Goal: Information Seeking & Learning: Learn about a topic

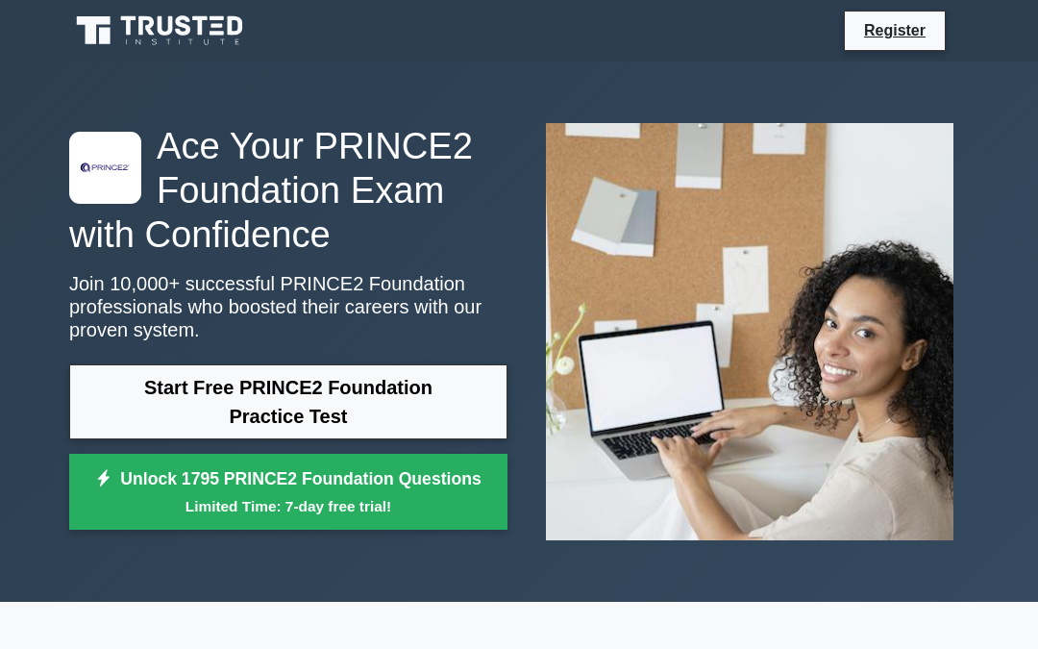
scroll to position [51, 0]
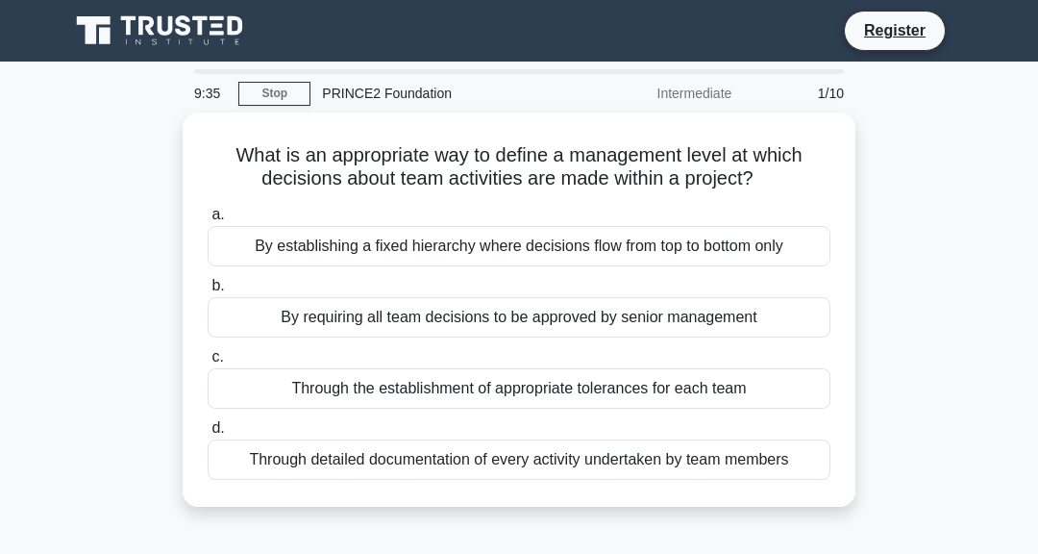
click at [569, 455] on div "Through detailed documentation of every activity undertaken by team members" at bounding box center [519, 459] width 623 height 40
click at [208, 435] on input "d. Through detailed documentation of every activity undertaken by team members" at bounding box center [208, 428] width 0 height 12
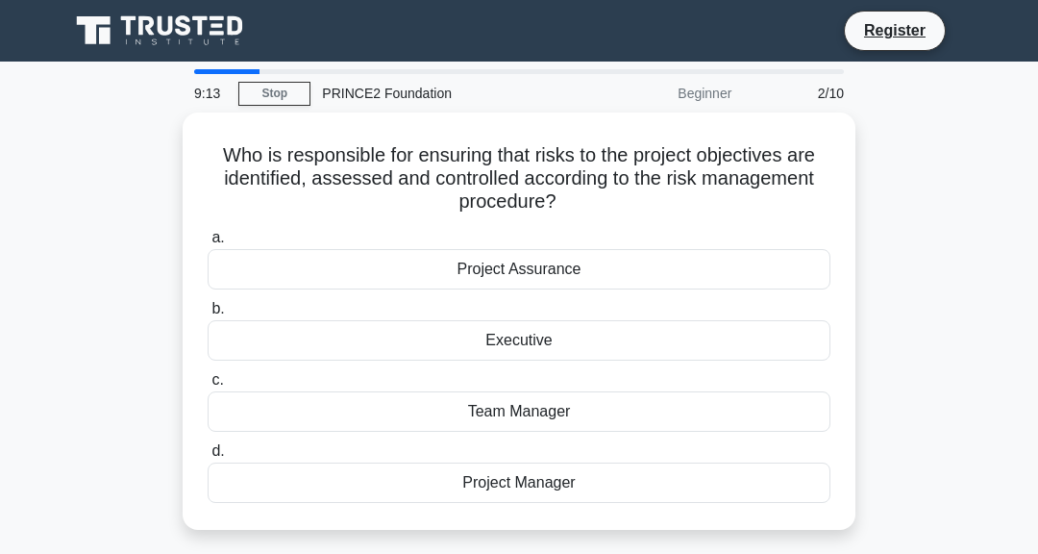
click at [608, 271] on div "Project Assurance" at bounding box center [519, 269] width 623 height 40
click at [208, 244] on input "a. Project Assurance" at bounding box center [208, 238] width 0 height 12
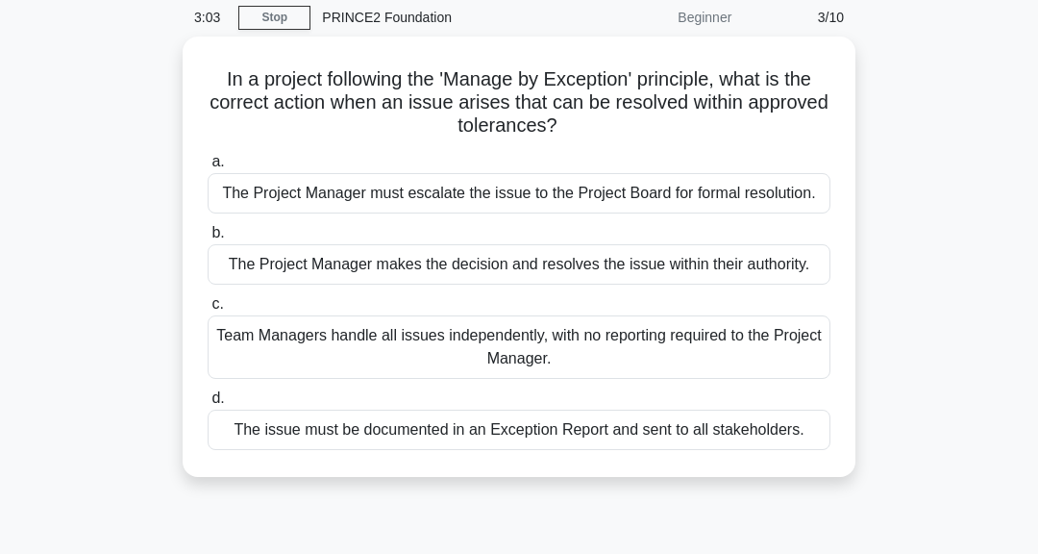
click at [484, 297] on label "c. Team Managers handle all issues independently, with no reporting required to…" at bounding box center [519, 335] width 623 height 87
click at [208, 298] on input "c. Team Managers handle all issues independently, with no reporting required to…" at bounding box center [208, 304] width 0 height 12
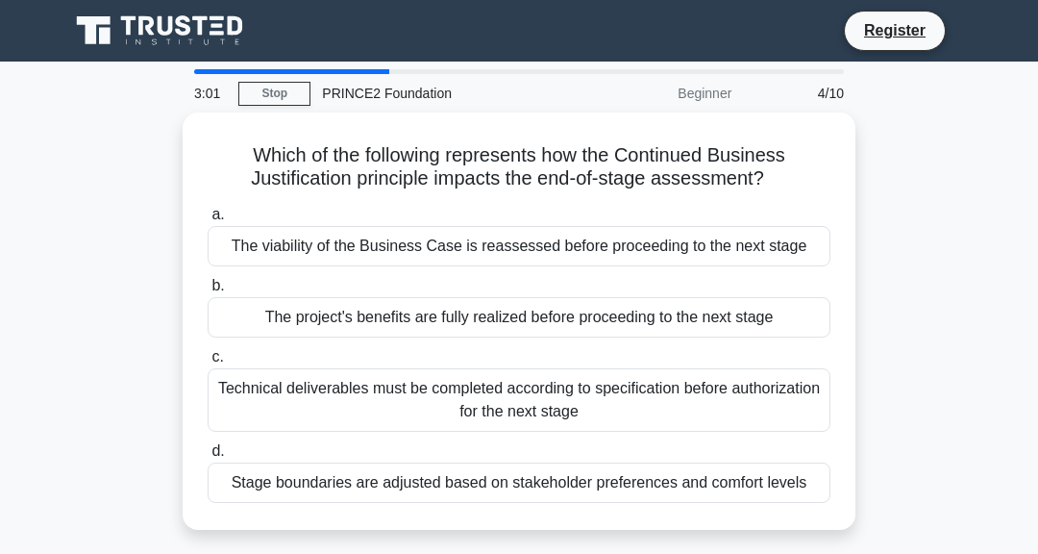
click at [459, 347] on label "c. Technical deliverables must be completed according to specification before a…" at bounding box center [519, 388] width 623 height 87
click at [208, 351] on input "c. Technical deliverables must be completed according to specification before a…" at bounding box center [208, 357] width 0 height 12
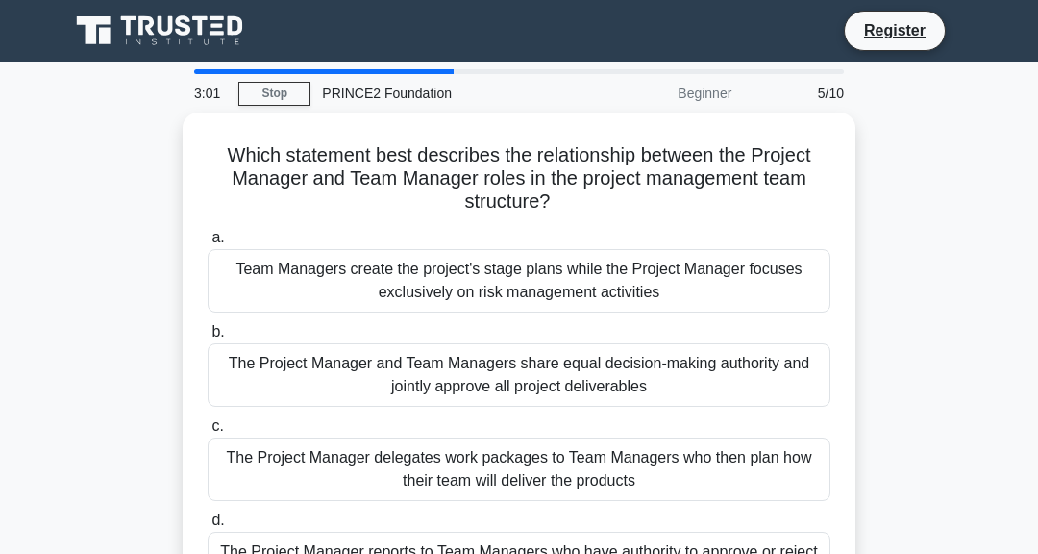
click at [453, 386] on div "The Project Manager and Team Managers share equal decision-making authority and…" at bounding box center [519, 374] width 623 height 63
click at [208, 338] on input "b. The Project Manager and Team Managers share equal decision-making authority …" at bounding box center [208, 332] width 0 height 12
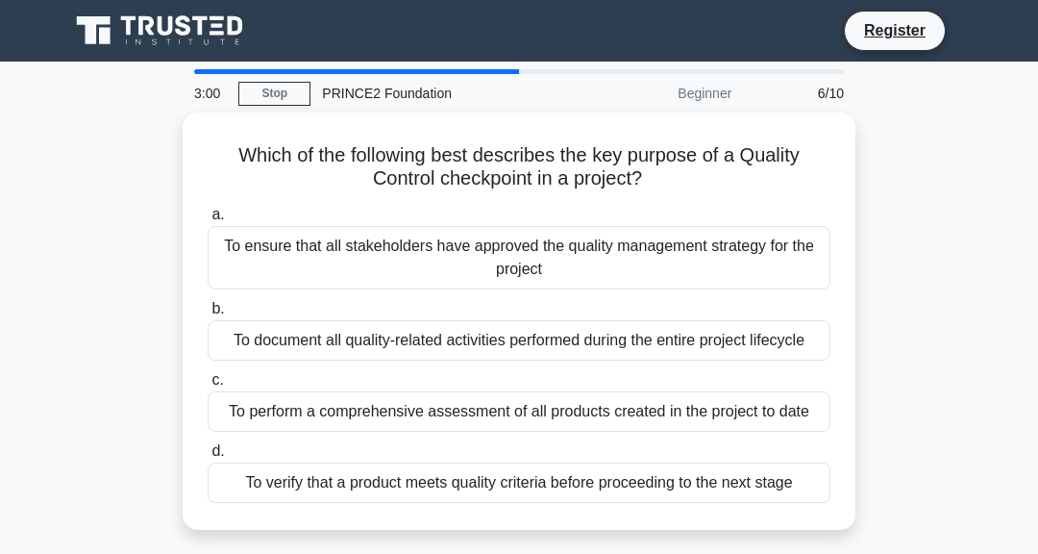
click at [519, 226] on div "To ensure that all stakeholders have approved the quality management strategy f…" at bounding box center [519, 257] width 623 height 63
click at [208, 221] on input "a. To ensure that all stakeholders have approved the quality management strateg…" at bounding box center [208, 215] width 0 height 12
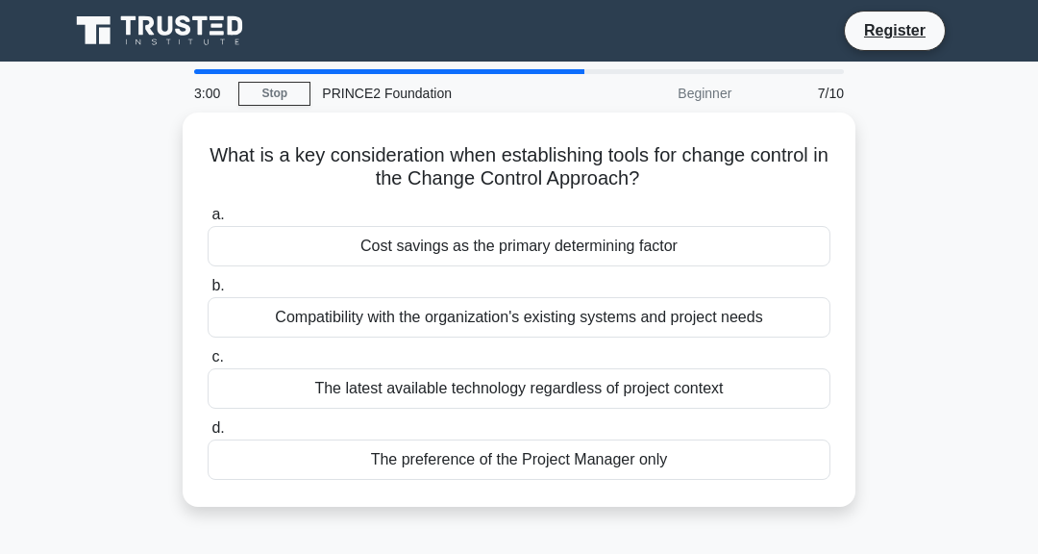
click at [487, 327] on div "Compatibility with the organization's existing systems and project needs" at bounding box center [519, 317] width 623 height 40
click at [208, 292] on input "b. Compatibility with the organization's existing systems and project needs" at bounding box center [208, 286] width 0 height 12
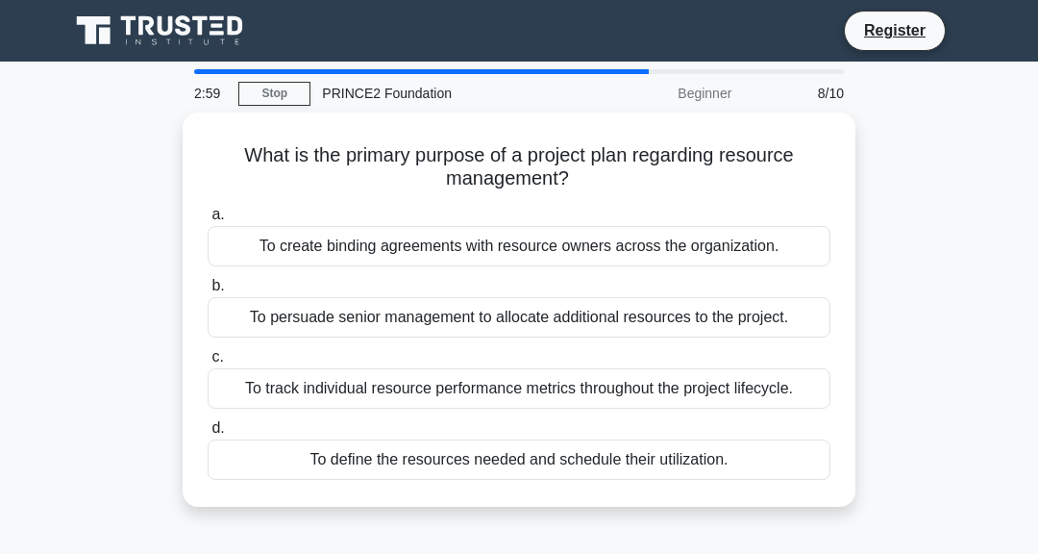
click at [513, 249] on div "To create binding agreements with resource owners across the organization." at bounding box center [519, 246] width 623 height 40
click at [208, 221] on input "a. To create binding agreements with resource owners across the organization." at bounding box center [208, 215] width 0 height 12
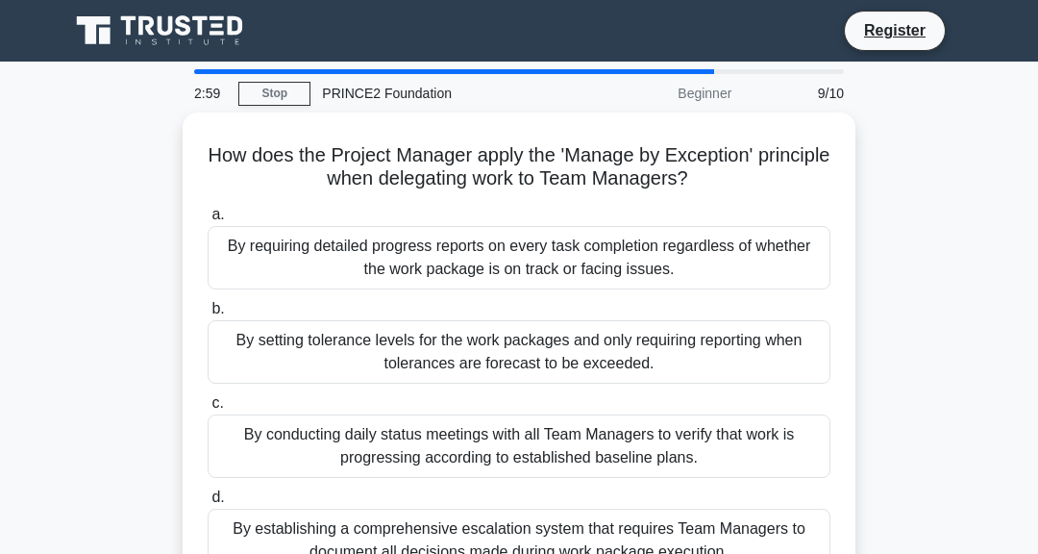
click at [492, 447] on div "By conducting daily status meetings with all Team Managers to verify that work …" at bounding box center [519, 445] width 623 height 63
click at [208, 410] on input "c. By conducting daily status meetings with all Team Managers to verify that wo…" at bounding box center [208, 403] width 0 height 12
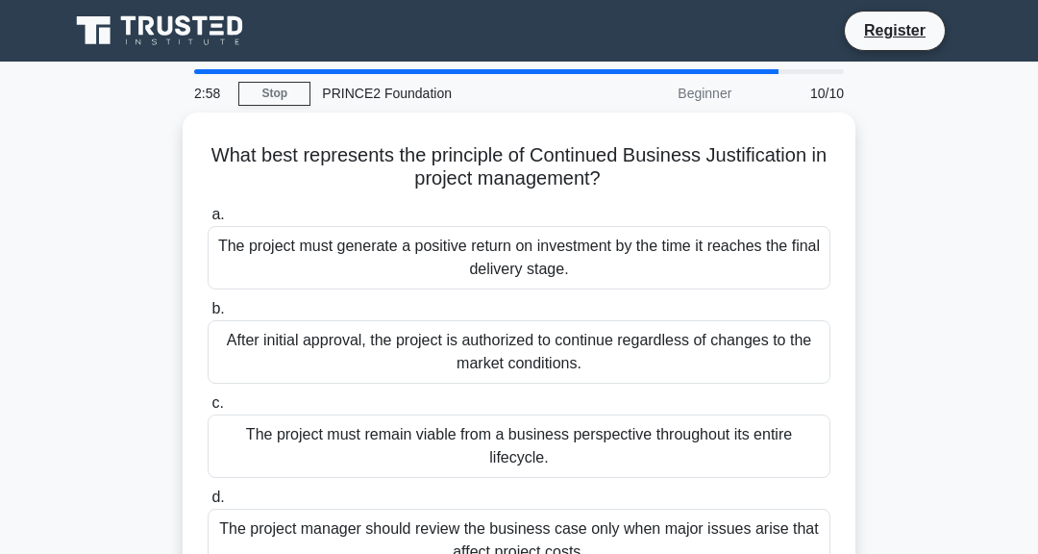
click at [509, 269] on div "The project must generate a positive return on investment by the time it reache…" at bounding box center [519, 257] width 623 height 63
click at [208, 221] on input "a. The project must generate a positive return on investment by the time it rea…" at bounding box center [208, 215] width 0 height 12
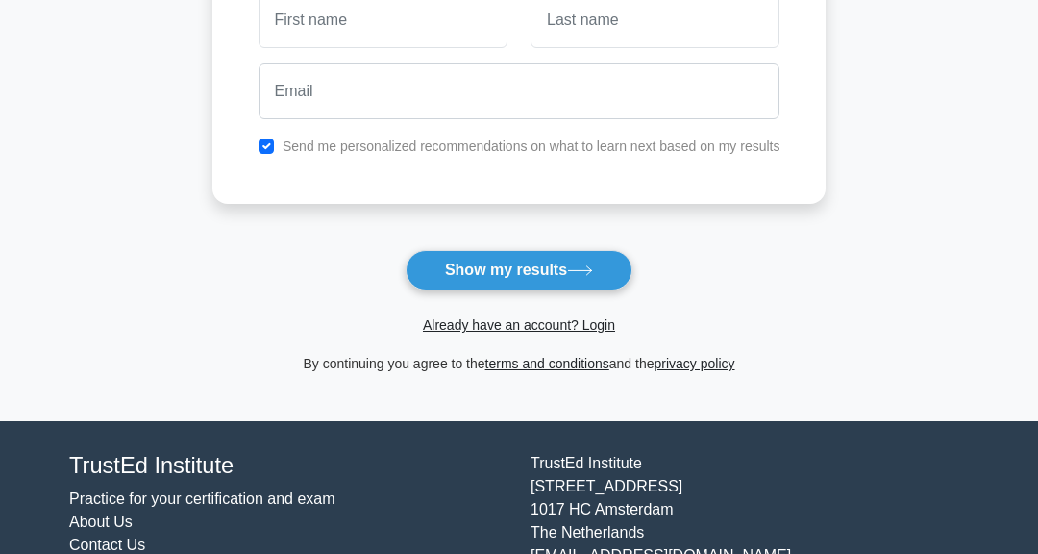
scroll to position [322, 0]
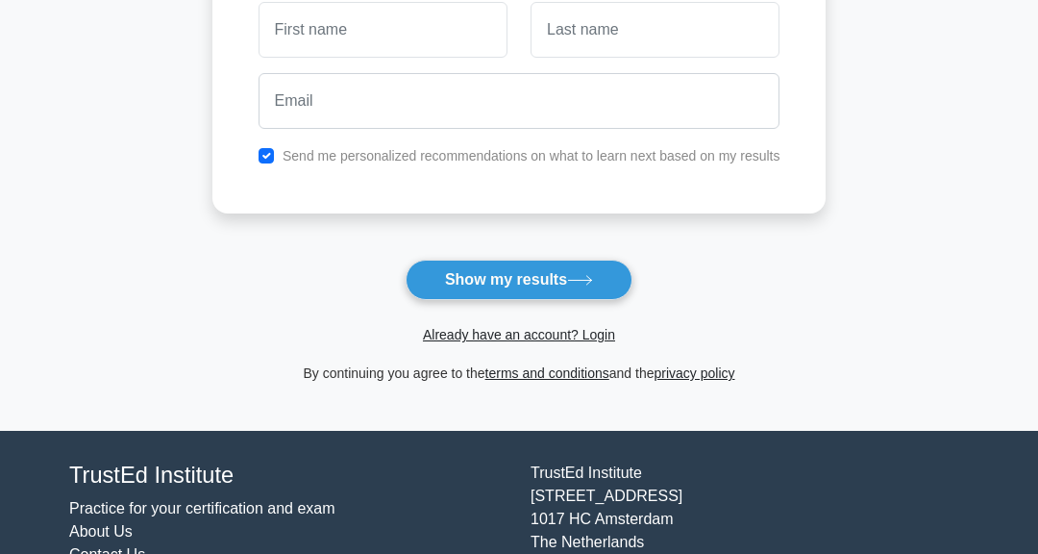
click at [594, 292] on button "Show my results" at bounding box center [519, 280] width 227 height 40
